Goal: Entertainment & Leisure: Browse casually

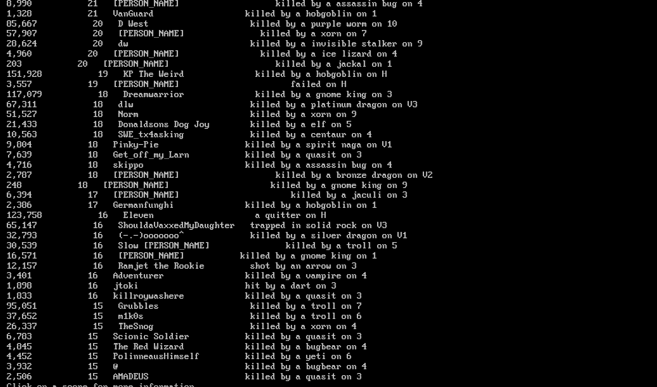
scroll to position [1214, 0]
